Goal: Navigation & Orientation: Find specific page/section

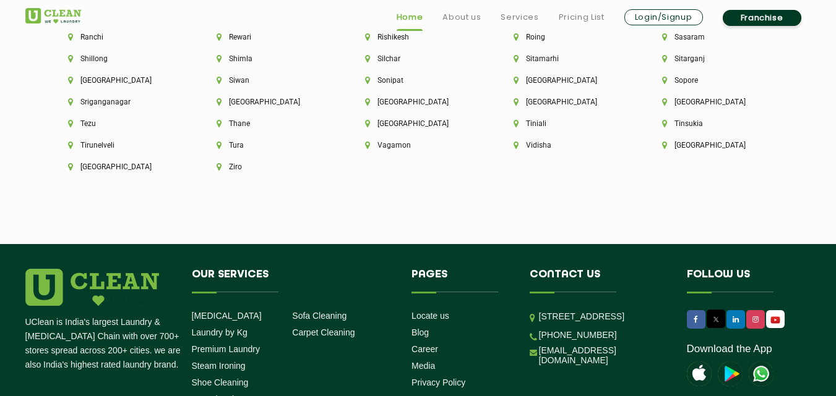
scroll to position [3410, 0]
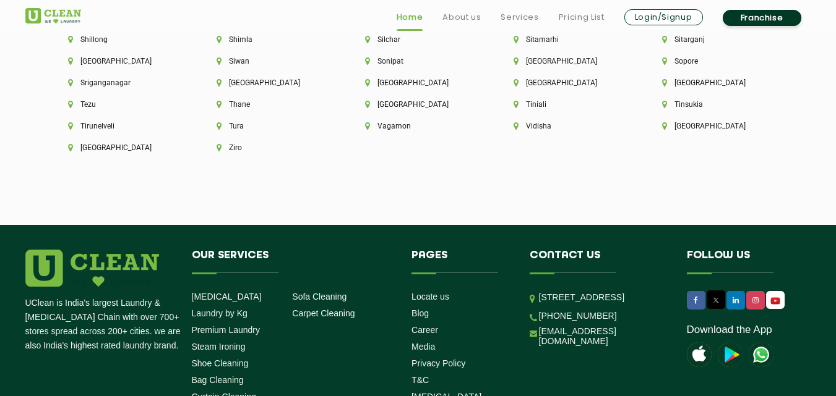
drag, startPoint x: 539, startPoint y: 276, endPoint x: 637, endPoint y: 320, distance: 107.1
click at [637, 305] on p "[STREET_ADDRESS]" at bounding box center [603, 298] width 129 height 14
copy p "[STREET_ADDRESS]"
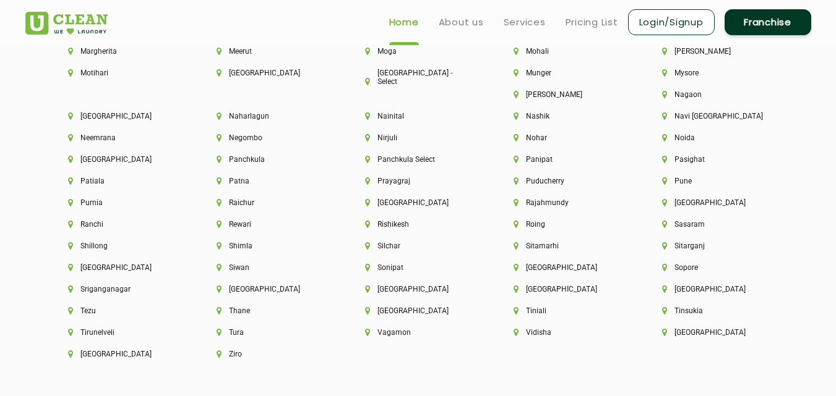
scroll to position [3171, 0]
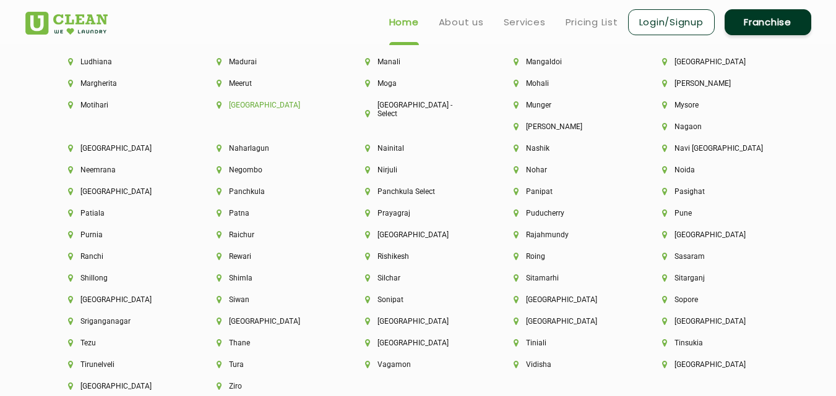
click at [247, 104] on li "[GEOGRAPHIC_DATA]" at bounding box center [269, 105] width 106 height 9
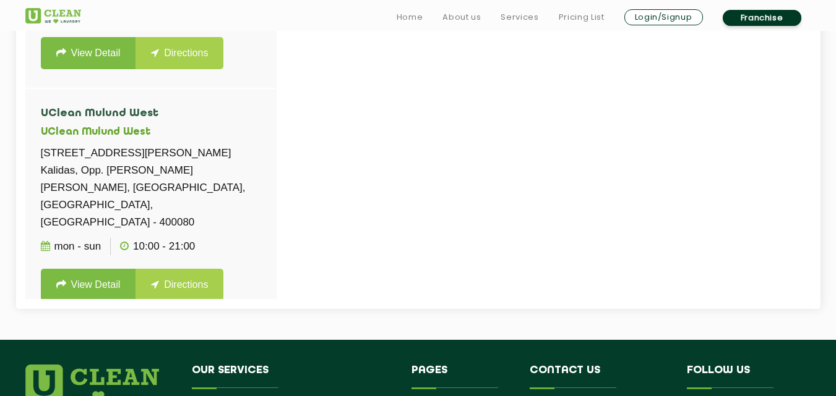
scroll to position [504, 0]
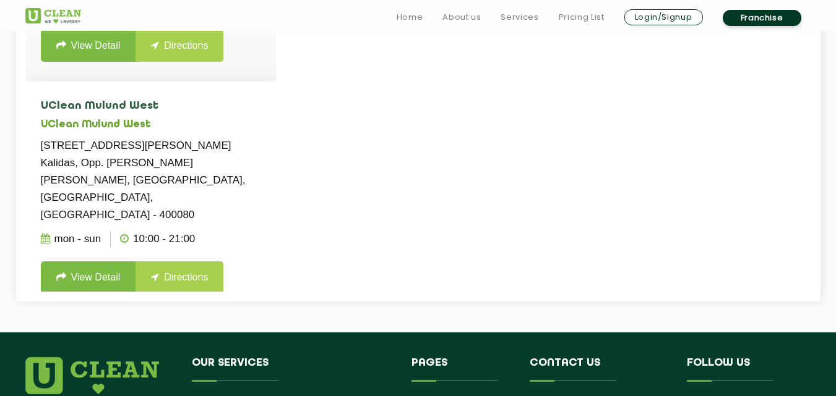
drag, startPoint x: 274, startPoint y: 257, endPoint x: 269, endPoint y: 284, distance: 28.3
click at [269, 284] on li "UClean Mulund West UClean Mulund West Shop No. 2, Ground Floor, Kotnath Bhuvan …" at bounding box center [150, 198] width 251 height 232
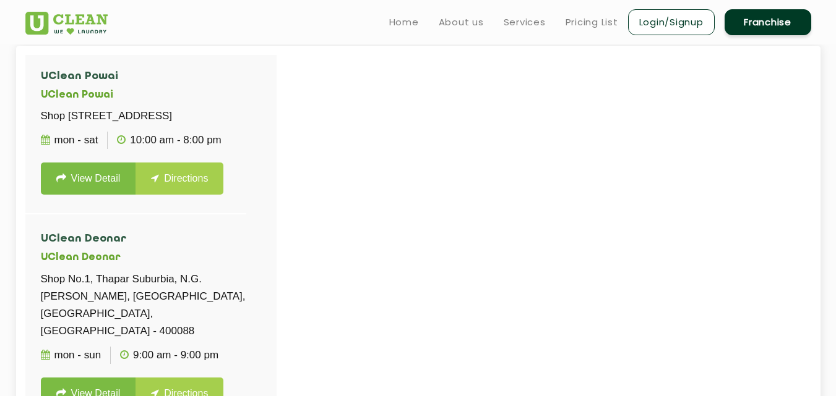
scroll to position [0, 0]
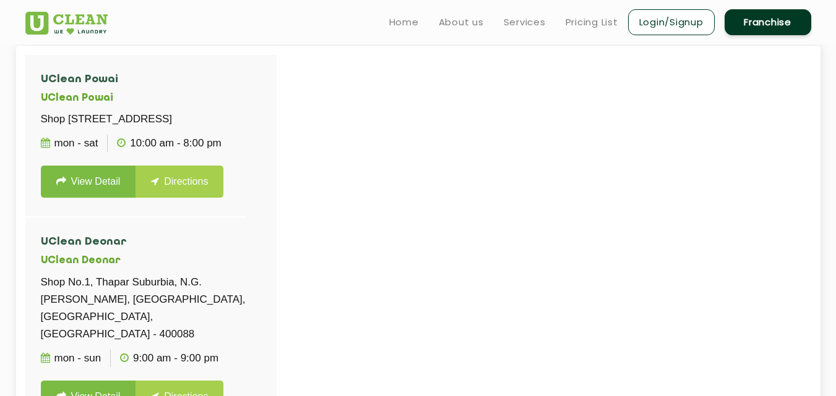
click at [414, 199] on div at bounding box center [443, 253] width 836 height 396
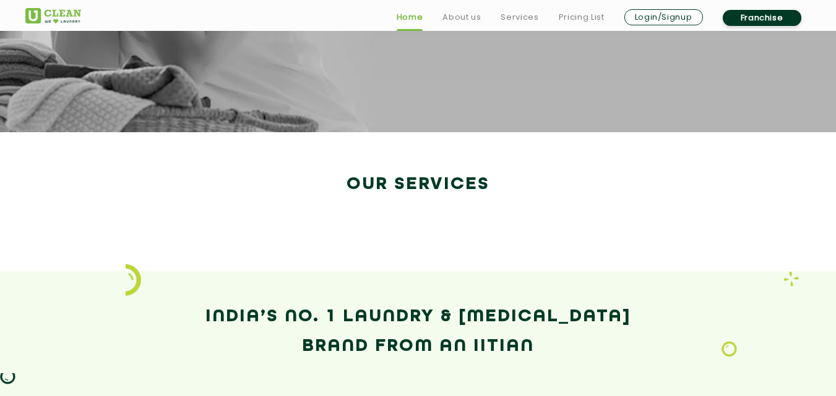
scroll to position [2130, 0]
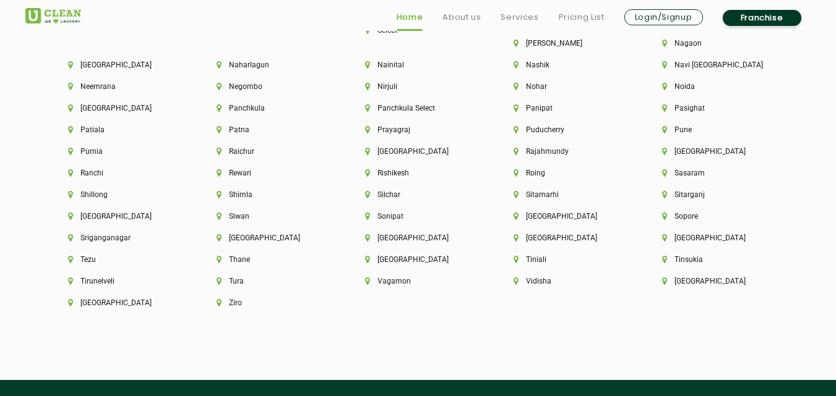
scroll to position [3513, 0]
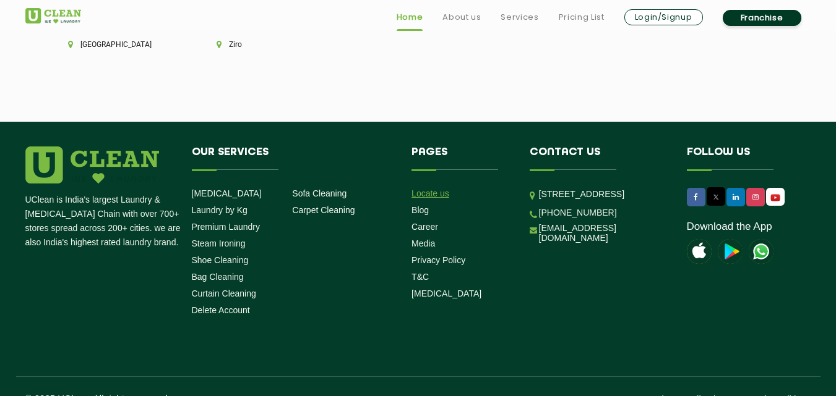
click at [435, 189] on link "Locate us" at bounding box center [430, 194] width 38 height 10
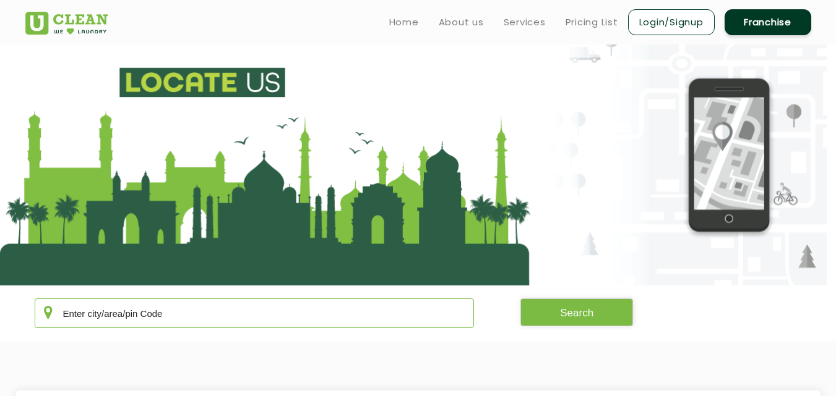
click at [143, 318] on input "text" at bounding box center [255, 314] width 440 height 30
type input "Mumabi thane"
click at [549, 308] on button "Search" at bounding box center [576, 313] width 113 height 28
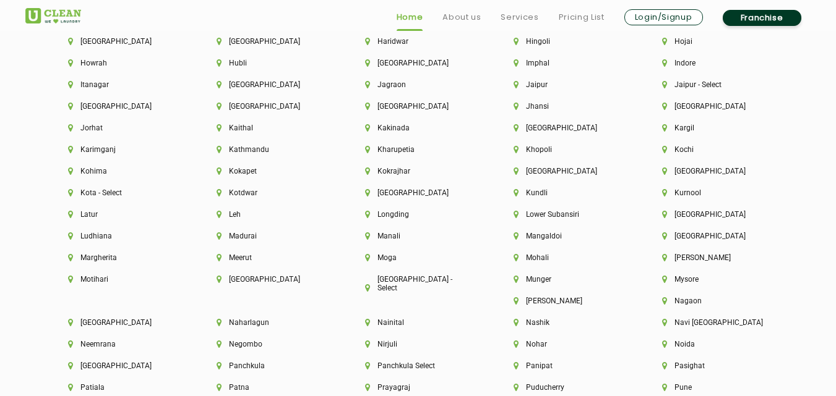
scroll to position [3003, 0]
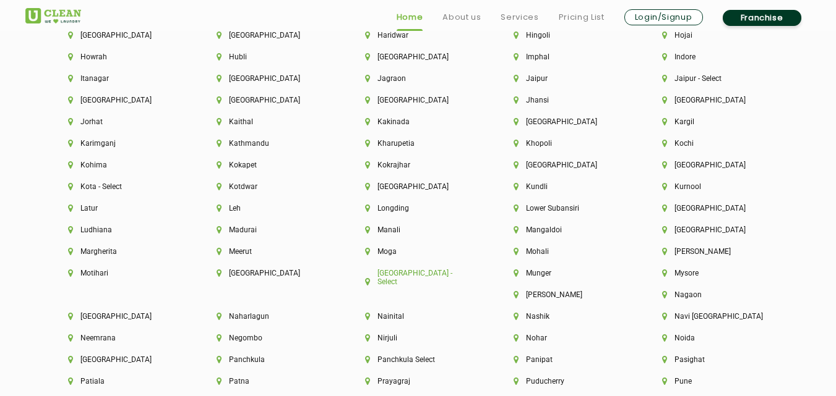
click at [389, 274] on li "[GEOGRAPHIC_DATA] - Select" at bounding box center [418, 277] width 106 height 17
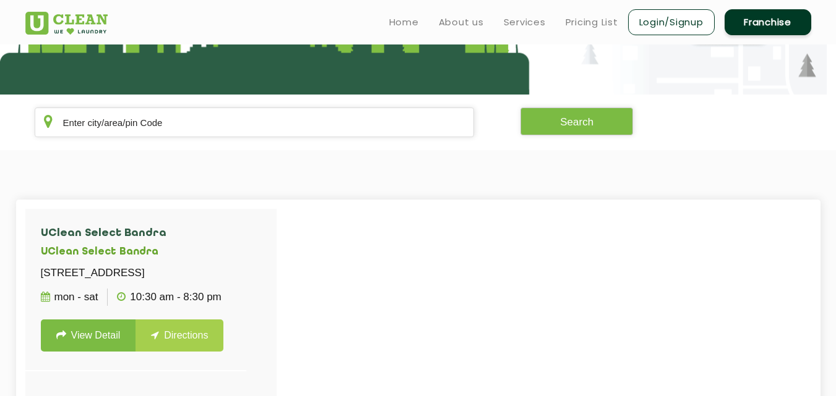
scroll to position [165, 0]
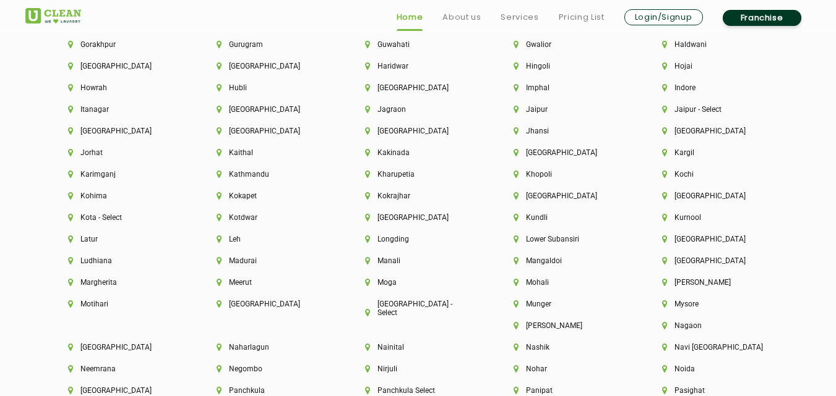
scroll to position [2985, 0]
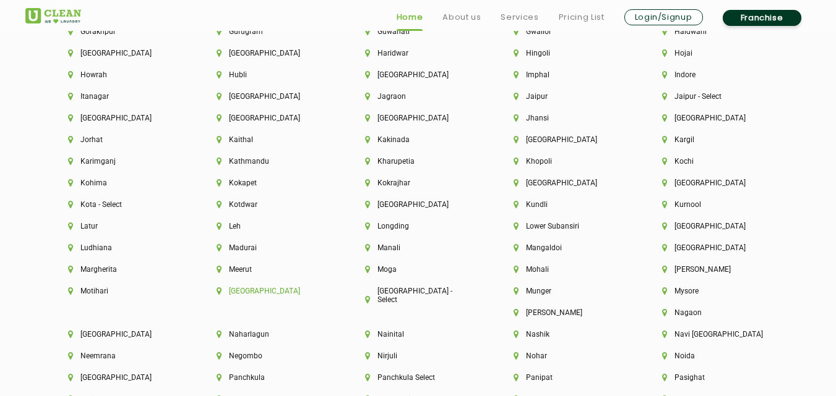
click at [240, 291] on li "[GEOGRAPHIC_DATA]" at bounding box center [269, 291] width 106 height 9
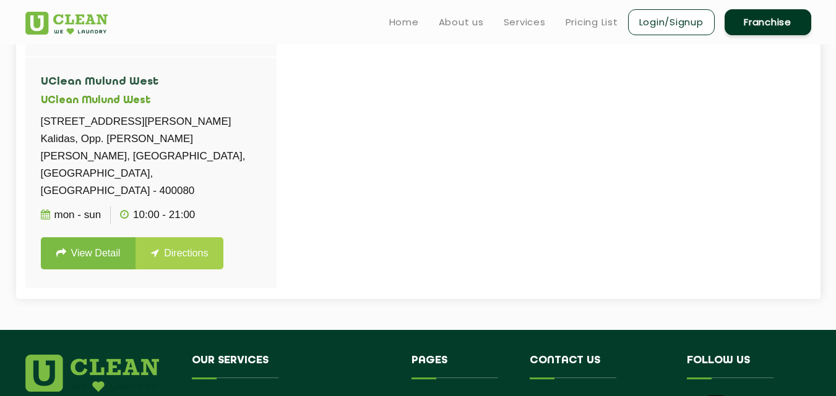
scroll to position [1743, 0]
